Goal: Communication & Community: Share content

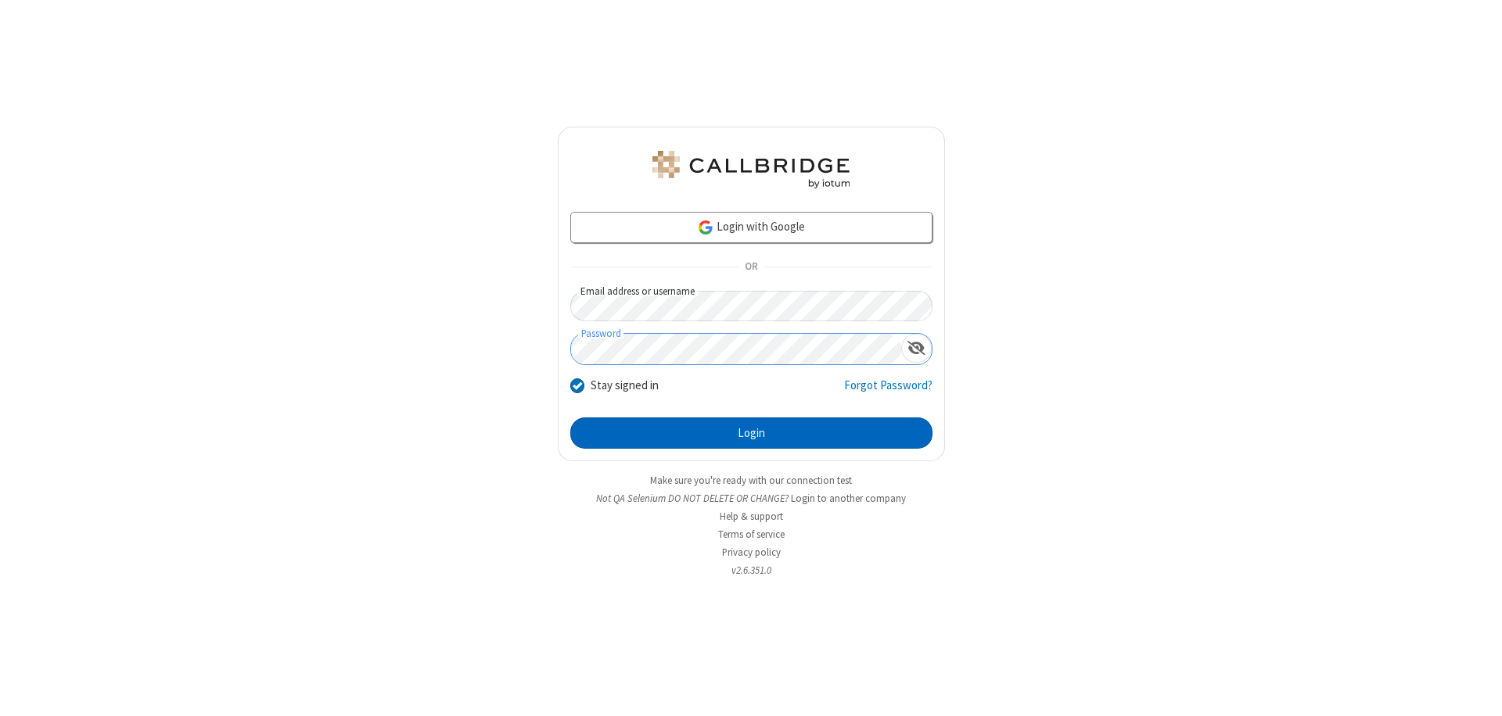
click at [751, 433] on button "Login" at bounding box center [751, 433] width 362 height 31
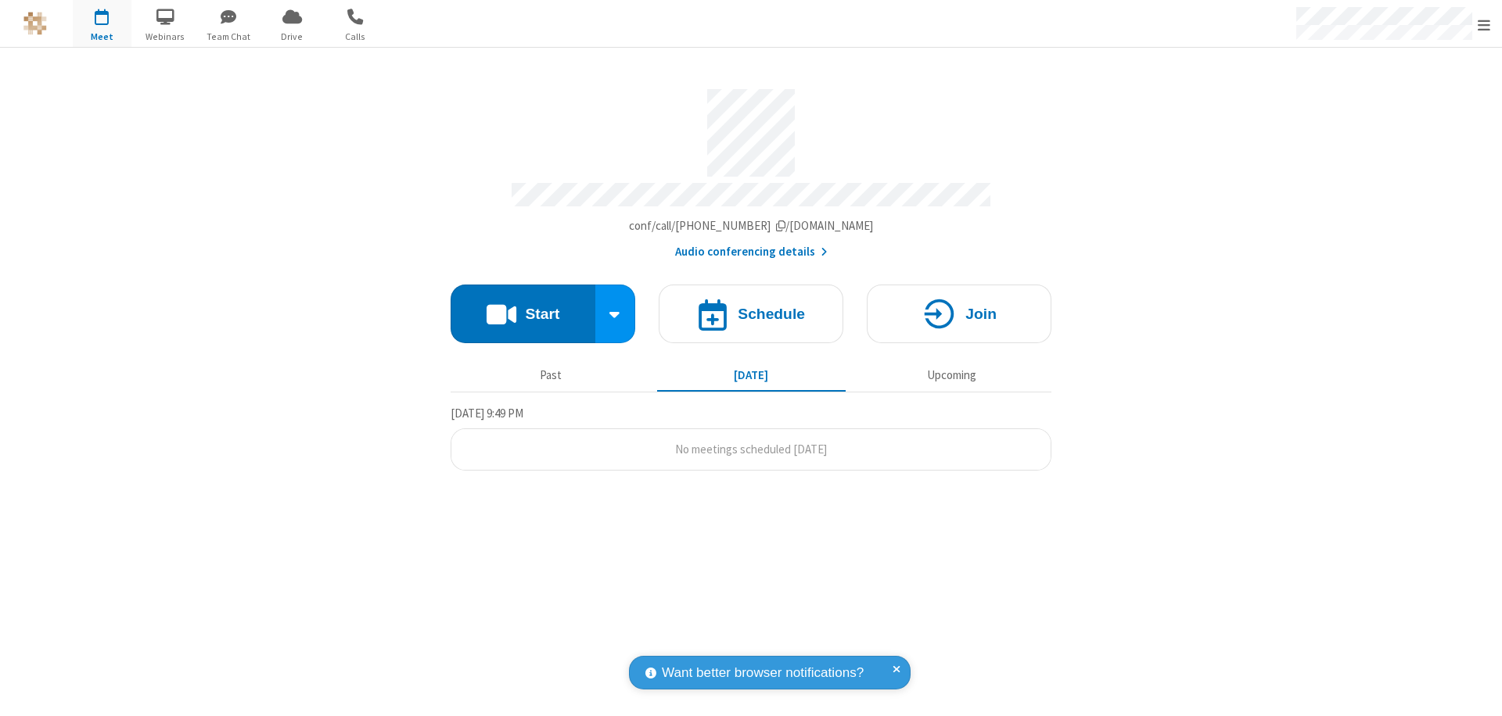
click at [522, 307] on button "Start" at bounding box center [523, 314] width 145 height 59
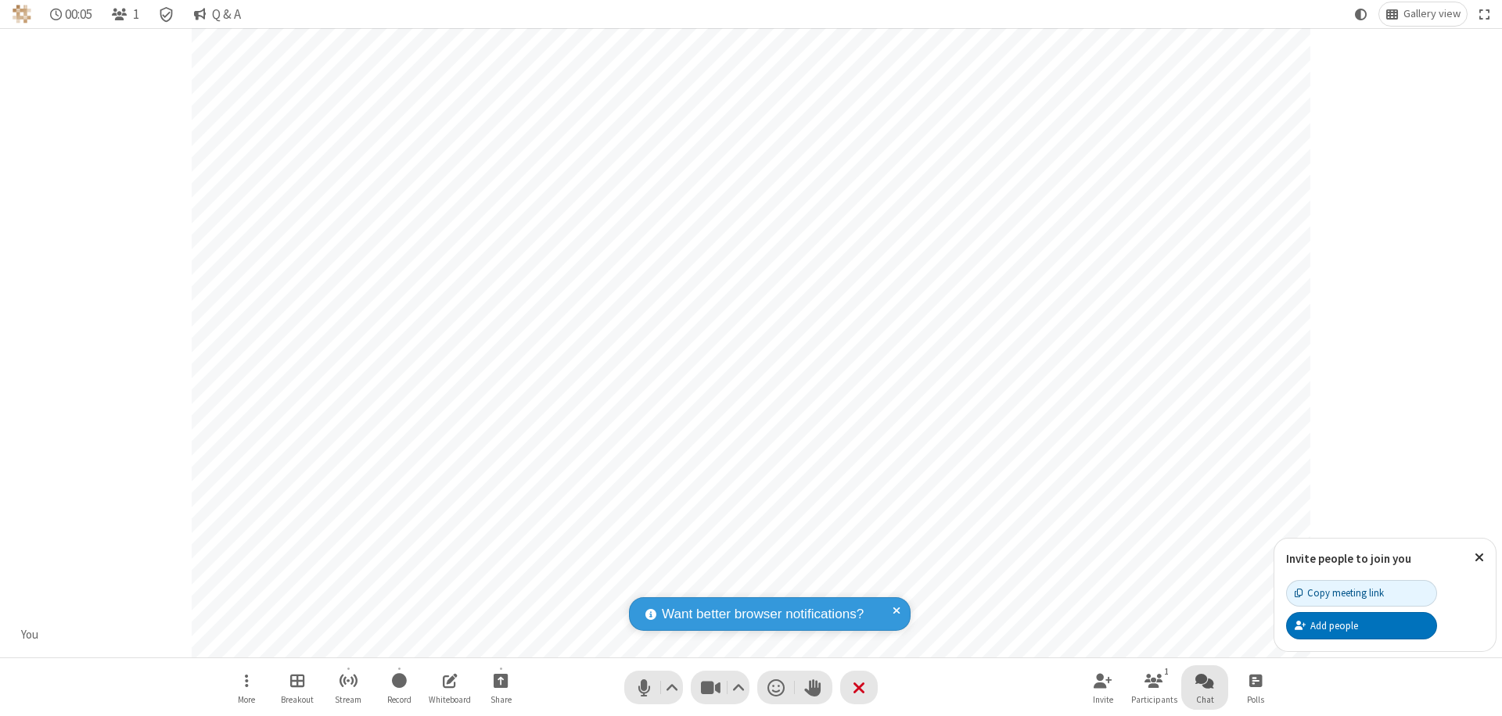
click at [1205, 680] on span "Open chat" at bounding box center [1204, 681] width 19 height 20
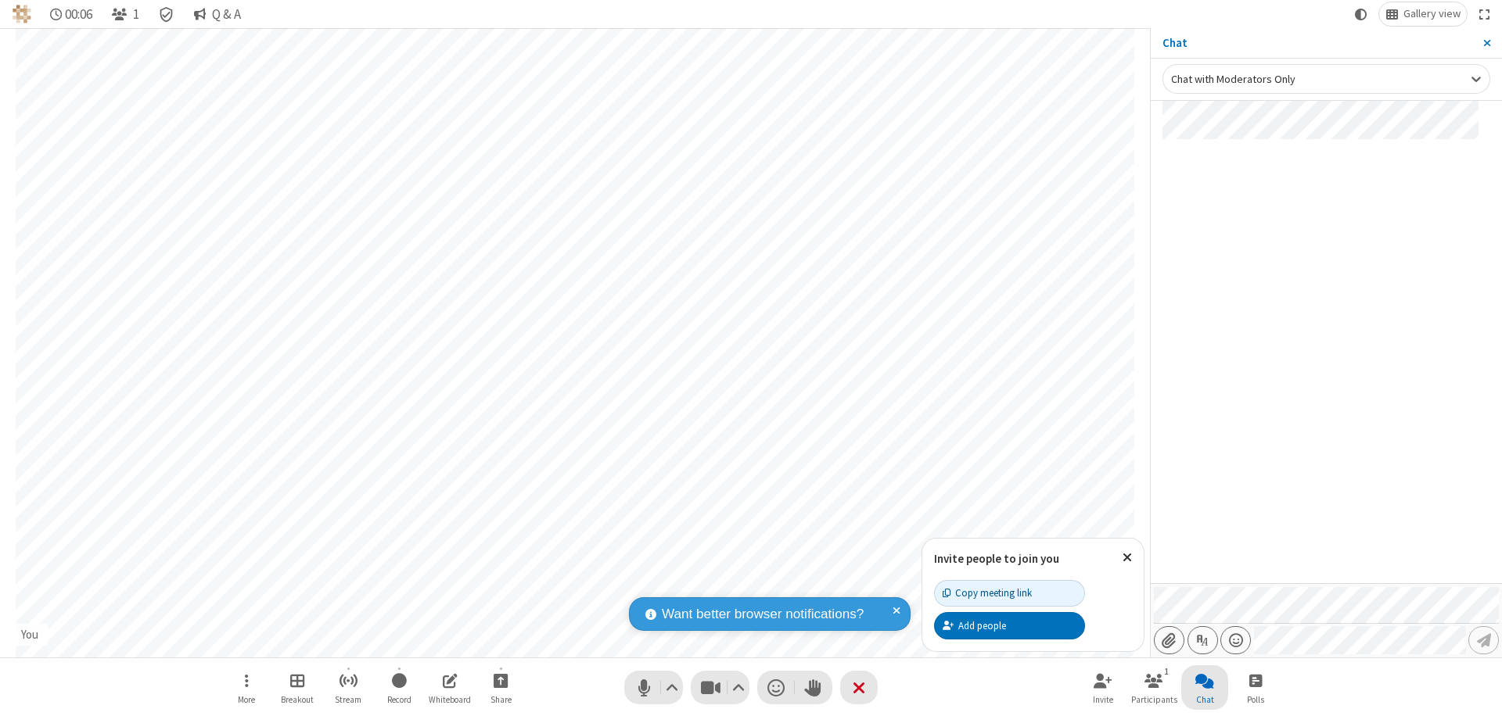
type input "C:\fakepath\doc_test.docx"
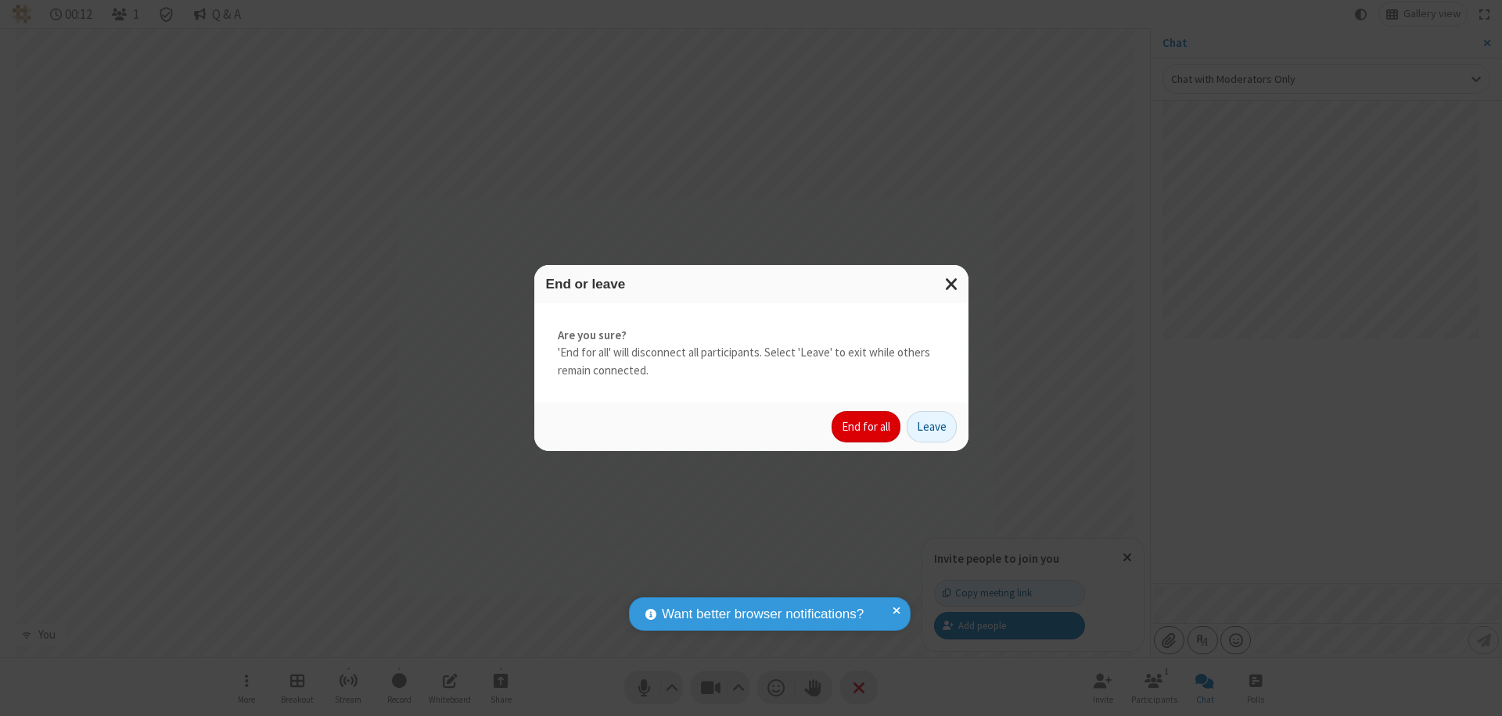
click at [867, 427] on button "End for all" at bounding box center [865, 426] width 69 height 31
